Goal: Information Seeking & Learning: Learn about a topic

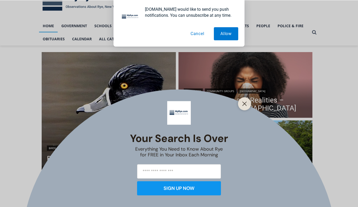
scroll to position [27, 0]
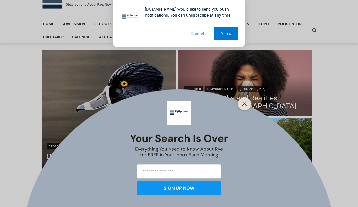
click at [198, 35] on button "Cancel" at bounding box center [197, 33] width 27 height 13
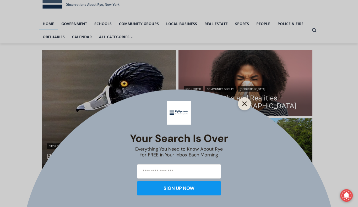
click at [246, 107] on button "Close" at bounding box center [244, 103] width 7 height 7
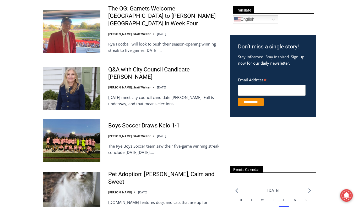
scroll to position [0, 0]
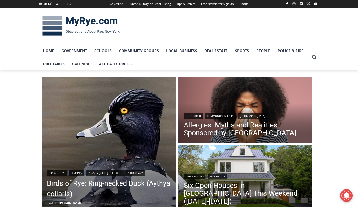
click at [59, 65] on link "Obituaries" at bounding box center [53, 63] width 29 height 13
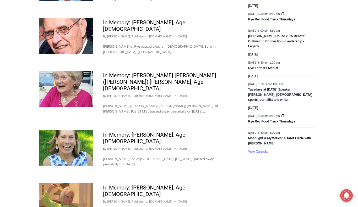
scroll to position [540, 0]
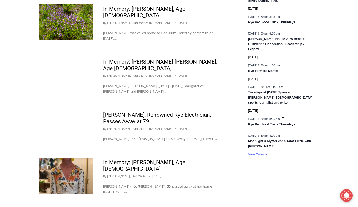
scroll to position [537, 0]
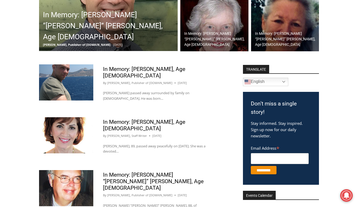
scroll to position [158, 0]
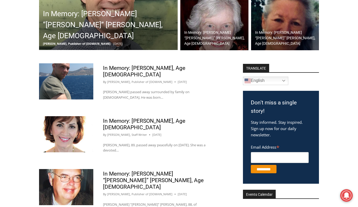
click at [160, 72] on header "In Memory: Rocco D. Caruso, Age 47 By Jay Sears, Publisher of MyRye.com August …" at bounding box center [161, 74] width 116 height 19
click at [162, 69] on link "In Memory: Rocco D. Caruso, Age 47" at bounding box center [144, 71] width 82 height 13
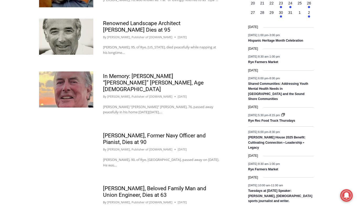
scroll to position [417, 0]
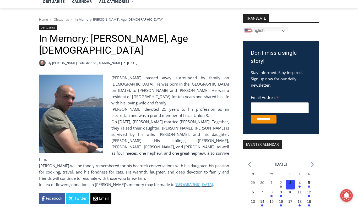
scroll to position [69, 0]
